Goal: Transaction & Acquisition: Book appointment/travel/reservation

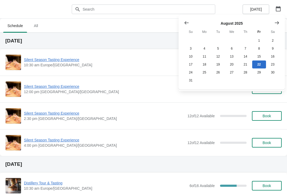
click at [276, 25] on icon "Show next month, September 2025" at bounding box center [276, 22] width 5 height 5
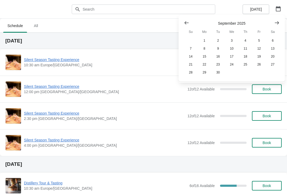
click at [276, 25] on icon "Show next month, October 2025" at bounding box center [276, 22] width 5 height 5
click at [274, 66] on button "25" at bounding box center [273, 64] width 14 height 8
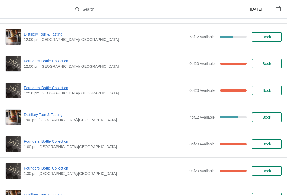
scroll to position [187, 0]
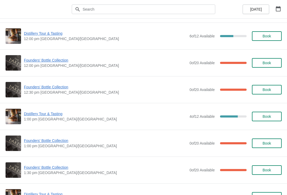
click at [273, 144] on span "Book" at bounding box center [266, 143] width 20 height 4
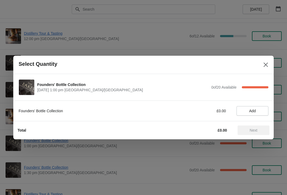
click at [262, 114] on button "Add" at bounding box center [252, 111] width 32 height 10
click at [254, 133] on button "Next" at bounding box center [253, 130] width 32 height 10
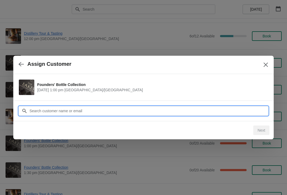
click at [134, 113] on input "Customer" at bounding box center [148, 111] width 239 height 10
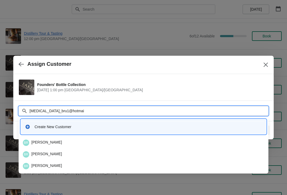
type input "Alli_bru1@hotmail"
click at [57, 143] on div "BR Bruce Robinson" at bounding box center [143, 143] width 241 height 6
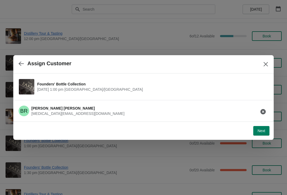
click at [259, 129] on span "Next" at bounding box center [261, 131] width 8 height 4
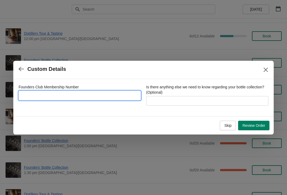
click at [107, 100] on input "Founders Club Membership Number" at bounding box center [80, 96] width 122 height 10
type input "4362016"
click at [255, 129] on button "Review Order" at bounding box center [253, 126] width 31 height 10
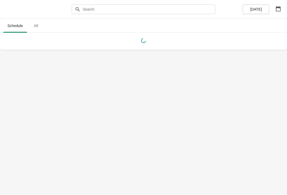
click at [282, 10] on button "button" at bounding box center [278, 9] width 10 height 10
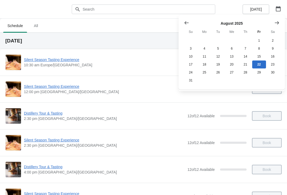
click at [279, 27] on button "Show next month, September 2025" at bounding box center [277, 23] width 10 height 10
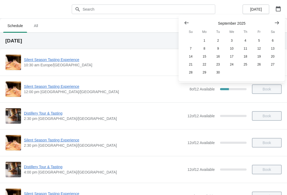
click at [281, 23] on button "Show next month, October 2025" at bounding box center [277, 23] width 10 height 10
click at [182, 23] on button "Show previous month, September 2025" at bounding box center [186, 23] width 10 height 10
click at [185, 23] on icon "Show previous month, August 2025" at bounding box center [186, 22] width 4 height 3
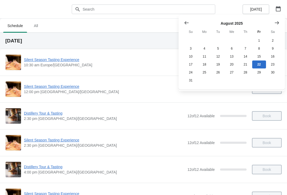
click at [273, 64] on button "23" at bounding box center [273, 64] width 14 height 8
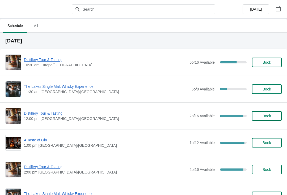
click at [79, 89] on span "The Lakes Single Malt Whisky Experience" at bounding box center [106, 86] width 165 height 5
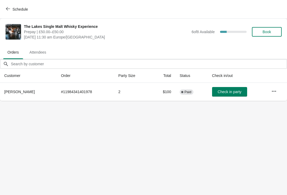
click at [273, 93] on icon "button" at bounding box center [273, 91] width 5 height 5
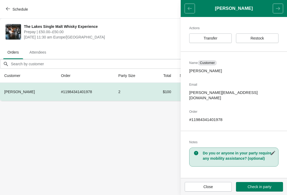
click at [221, 36] on span "Transfer" at bounding box center [209, 38] width 33 height 4
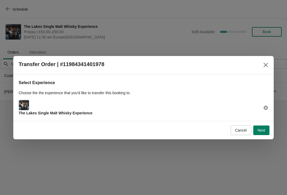
click at [263, 132] on span "Next" at bounding box center [261, 130] width 8 height 4
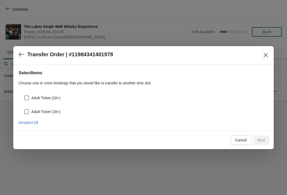
click at [58, 98] on span "Adult Ticket (18+)" at bounding box center [45, 97] width 29 height 5
click at [24, 96] on input "Adult Ticket (18+)" at bounding box center [24, 96] width 0 height 0
checkbox input "true"
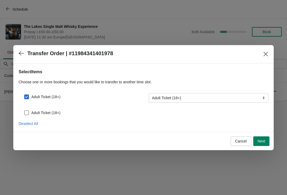
click at [53, 116] on label "Adult Ticket (18+)" at bounding box center [42, 112] width 36 height 7
click at [24, 111] on input "Adult Ticket (18+)" at bounding box center [24, 110] width 0 height 0
checkbox input "true"
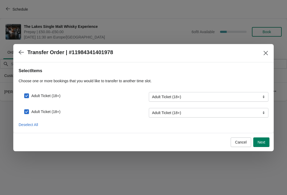
click at [263, 141] on span "Next" at bounding box center [261, 142] width 8 height 4
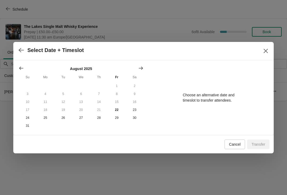
click at [141, 68] on icon "Show next month, September 2025" at bounding box center [140, 68] width 5 height 5
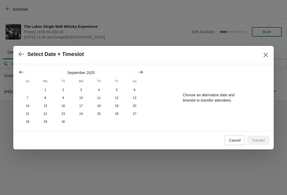
click at [81, 101] on button "10" at bounding box center [81, 98] width 18 height 8
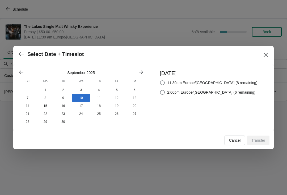
click at [209, 80] on span "11:30am Europe/[GEOGRAPHIC_DATA] (8 remaining)" at bounding box center [212, 82] width 90 height 5
click at [160, 80] on input "11:30am Europe/[GEOGRAPHIC_DATA] (8 remaining)" at bounding box center [160, 80] width 0 height 0
radio input "true"
click at [259, 142] on span "Transfer" at bounding box center [258, 140] width 14 height 4
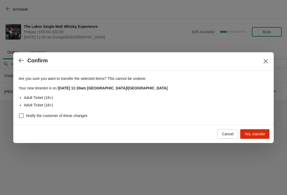
click at [79, 117] on span "Notify the customer of these changes" at bounding box center [56, 115] width 61 height 5
click at [19, 114] on input "Notify the customer of these changes" at bounding box center [19, 113] width 0 height 0
checkbox input "true"
click at [257, 136] on button "Yes, transfer" at bounding box center [254, 134] width 29 height 10
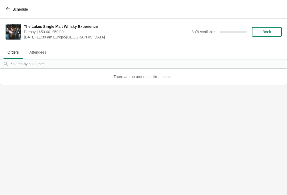
click at [15, 8] on span "Schedule" at bounding box center [19, 9] width 15 height 4
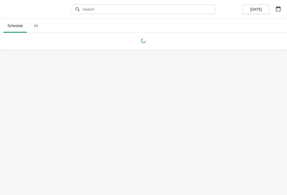
click at [279, 9] on icon "button" at bounding box center [277, 8] width 5 height 5
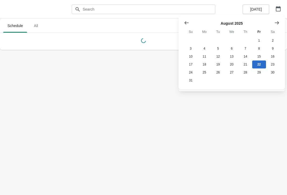
click at [277, 27] on button "Show next month, September 2025" at bounding box center [277, 23] width 10 height 10
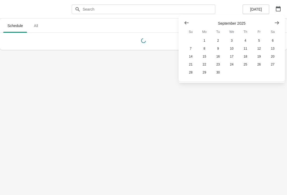
click at [277, 27] on button "Show next month, October 2025" at bounding box center [277, 23] width 10 height 10
click at [189, 76] on button "26" at bounding box center [191, 72] width 14 height 8
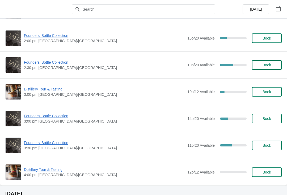
scroll to position [373, 0]
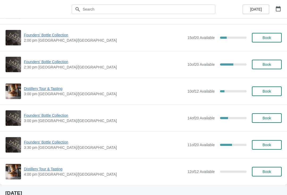
click at [59, 113] on span "Founders' Bottle Collection" at bounding box center [104, 115] width 161 height 5
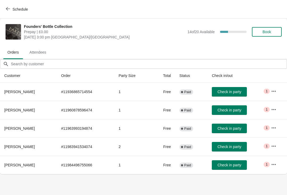
click at [16, 11] on span "Schedule" at bounding box center [19, 9] width 15 height 4
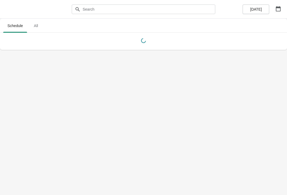
click at [282, 5] on button "button" at bounding box center [278, 9] width 10 height 10
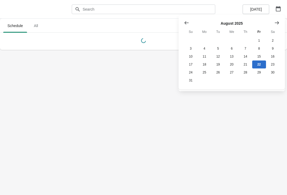
click at [277, 25] on icon "Show next month, September 2025" at bounding box center [276, 22] width 5 height 5
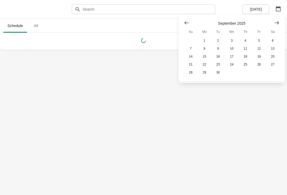
click at [279, 26] on button "Show next month, October 2025" at bounding box center [277, 23] width 10 height 10
click at [274, 66] on button "25" at bounding box center [273, 64] width 14 height 8
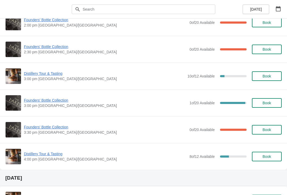
scroll to position [390, 0]
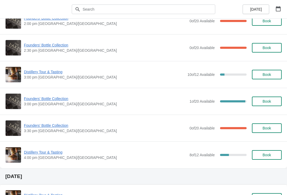
click at [63, 126] on span "Founders' Bottle Collection" at bounding box center [105, 125] width 163 height 5
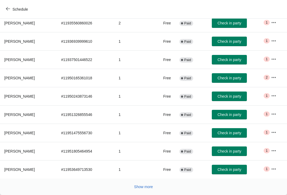
scroll to position [87, 0]
click at [142, 189] on button "Show more" at bounding box center [143, 187] width 23 height 10
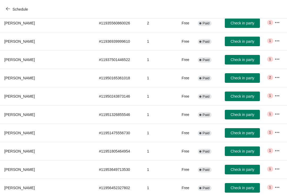
click at [143, 186] on td "1" at bounding box center [157, 188] width 31 height 18
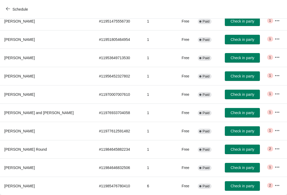
scroll to position [199, 0]
click at [274, 148] on icon "button" at bounding box center [276, 148] width 5 height 5
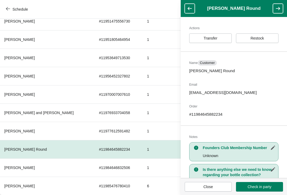
click at [273, 150] on icon "button" at bounding box center [272, 147] width 5 height 5
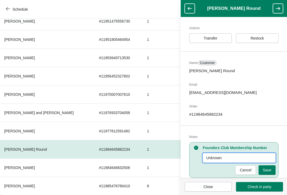
click at [232, 156] on input "Unknown" at bounding box center [238, 158] width 73 height 10
type input "U"
type input "362013"
click at [269, 171] on span "Save" at bounding box center [266, 170] width 8 height 4
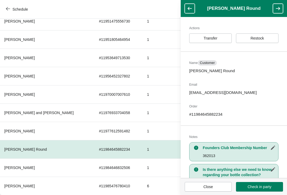
scroll to position [87, 0]
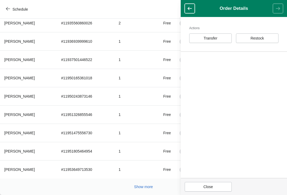
click at [207, 185] on span "Close" at bounding box center [208, 187] width 10 height 4
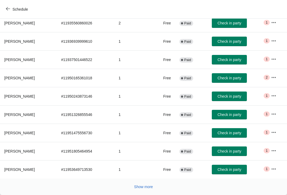
click at [138, 185] on span "Show more" at bounding box center [143, 187] width 19 height 4
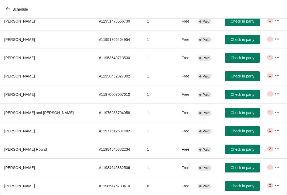
scroll to position [199, 0]
click at [274, 167] on icon "button" at bounding box center [276, 166] width 5 height 5
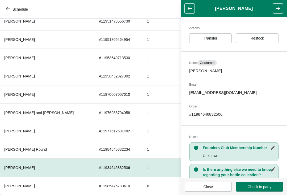
click at [272, 151] on button "button" at bounding box center [273, 148] width 10 height 10
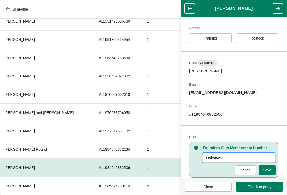
click at [232, 156] on input "Unknown" at bounding box center [238, 158] width 73 height 10
type input "U"
type input "1882016"
click at [269, 174] on button "Save" at bounding box center [266, 170] width 17 height 10
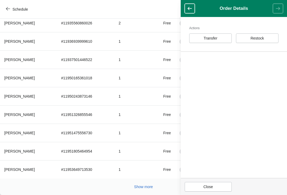
scroll to position [87, 0]
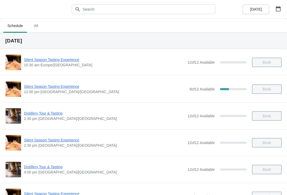
click at [276, 9] on icon "button" at bounding box center [277, 8] width 5 height 5
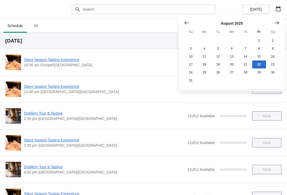
click at [275, 23] on icon "Show next month, September 2025" at bounding box center [276, 22] width 5 height 5
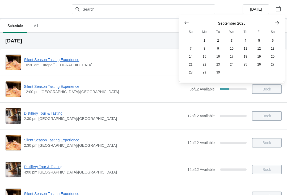
click at [276, 23] on icon "Show next month, October 2025" at bounding box center [276, 22] width 5 height 5
click at [272, 64] on button "25" at bounding box center [273, 64] width 14 height 8
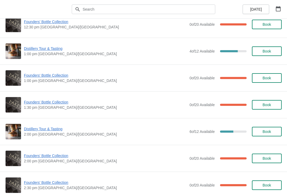
scroll to position [255, 0]
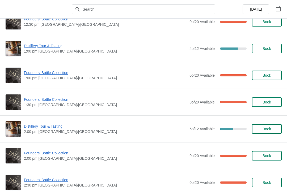
click at [274, 131] on span "Book" at bounding box center [266, 129] width 20 height 4
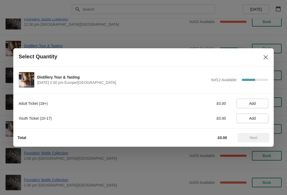
click at [259, 106] on button "Add" at bounding box center [252, 104] width 32 height 10
click at [262, 105] on icon at bounding box center [261, 104] width 6 height 6
click at [263, 102] on icon at bounding box center [261, 104] width 6 height 6
click at [242, 101] on icon at bounding box center [243, 104] width 6 height 6
click at [256, 140] on span "Next" at bounding box center [253, 138] width 8 height 4
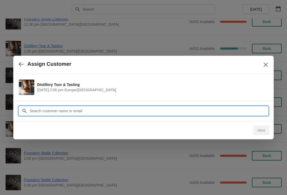
click at [129, 113] on input "Customer" at bounding box center [148, 111] width 239 height 10
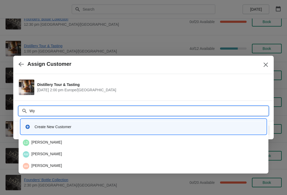
type input "W"
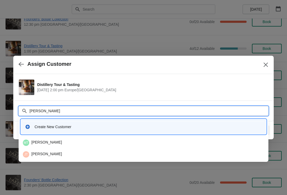
click at [118, 108] on input "Theresa wynn" at bounding box center [148, 111] width 239 height 10
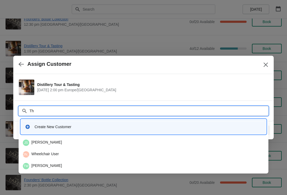
type input "T"
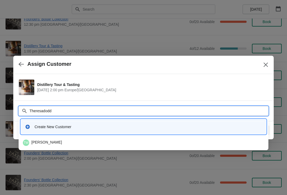
type input "Theresadodds"
click at [60, 146] on div "TW Theresa Wynn" at bounding box center [143, 143] width 241 height 6
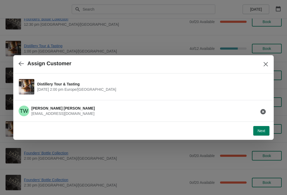
click at [258, 130] on span "Next" at bounding box center [261, 131] width 8 height 4
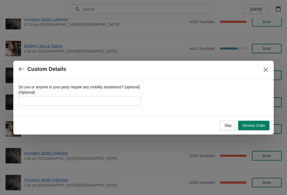
click at [254, 127] on span "Review Order" at bounding box center [253, 125] width 23 height 4
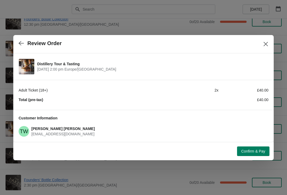
click at [249, 153] on span "Confirm & Pay" at bounding box center [253, 151] width 24 height 4
